Goal: Find specific page/section: Find specific page/section

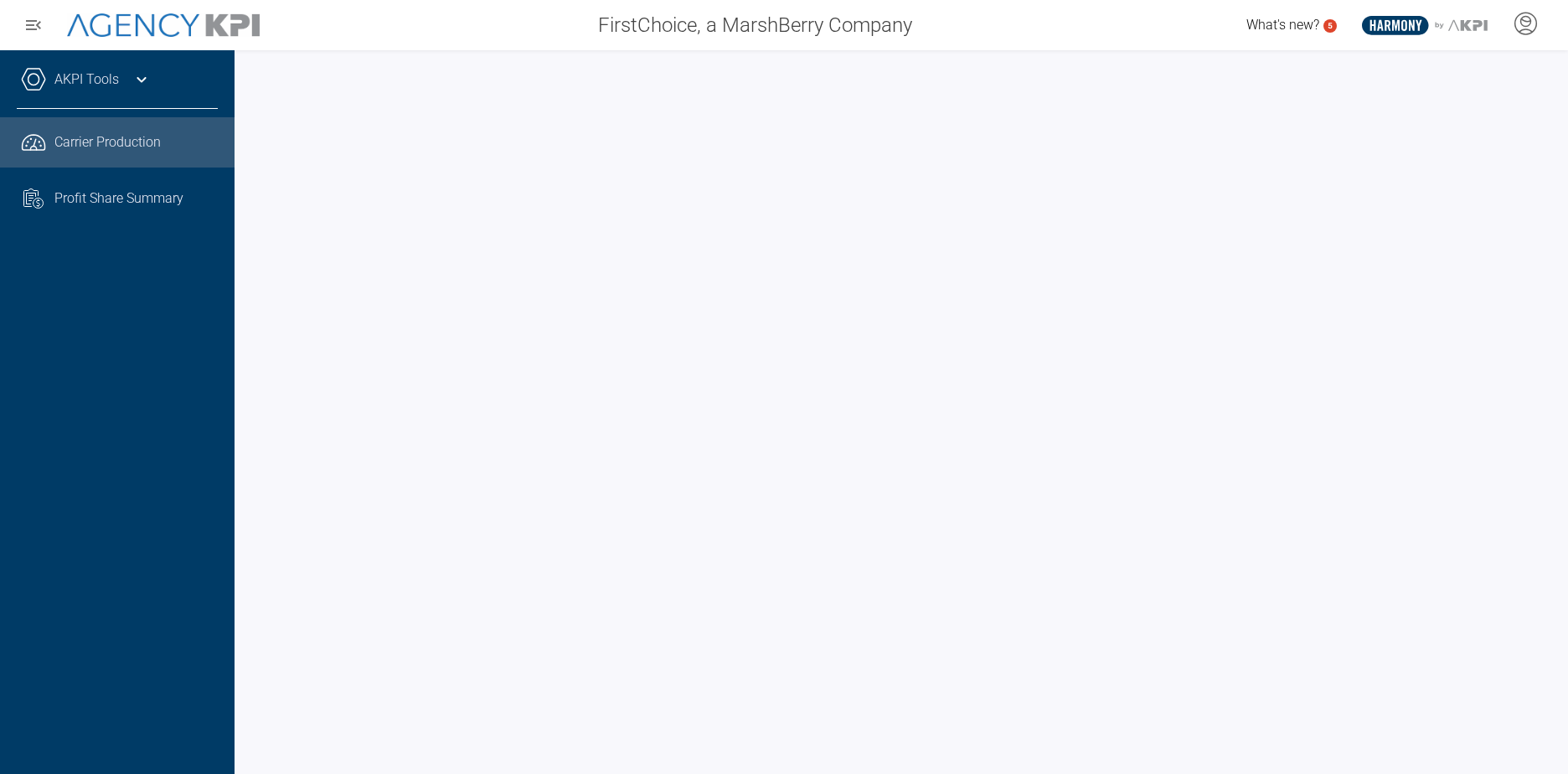
click at [119, 97] on div "AKPI Tools" at bounding box center [118, 88] width 201 height 42
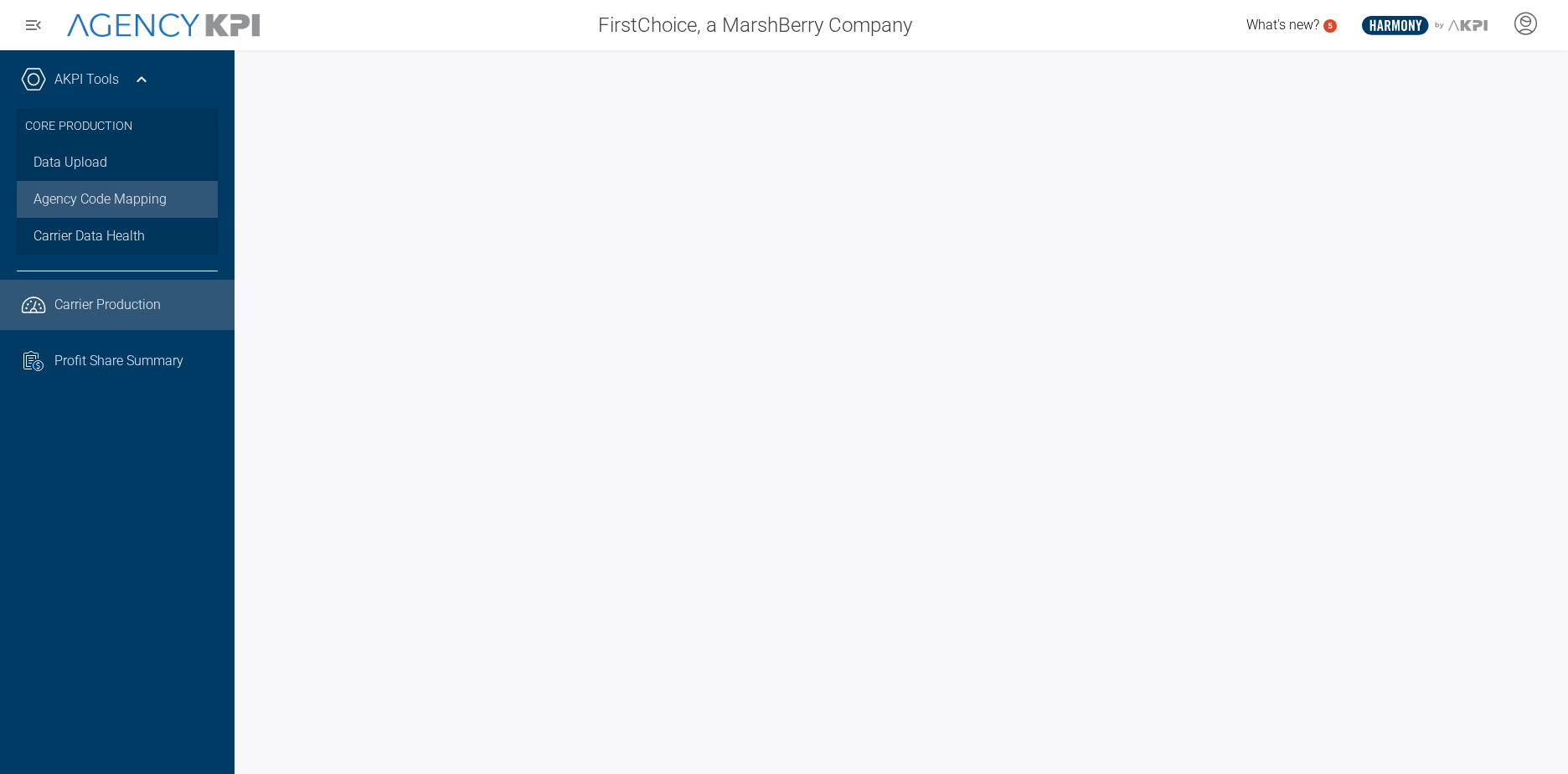
click at [98, 201] on link "Agency Code Mapping" at bounding box center [118, 199] width 201 height 37
